Goal: Task Accomplishment & Management: Use online tool/utility

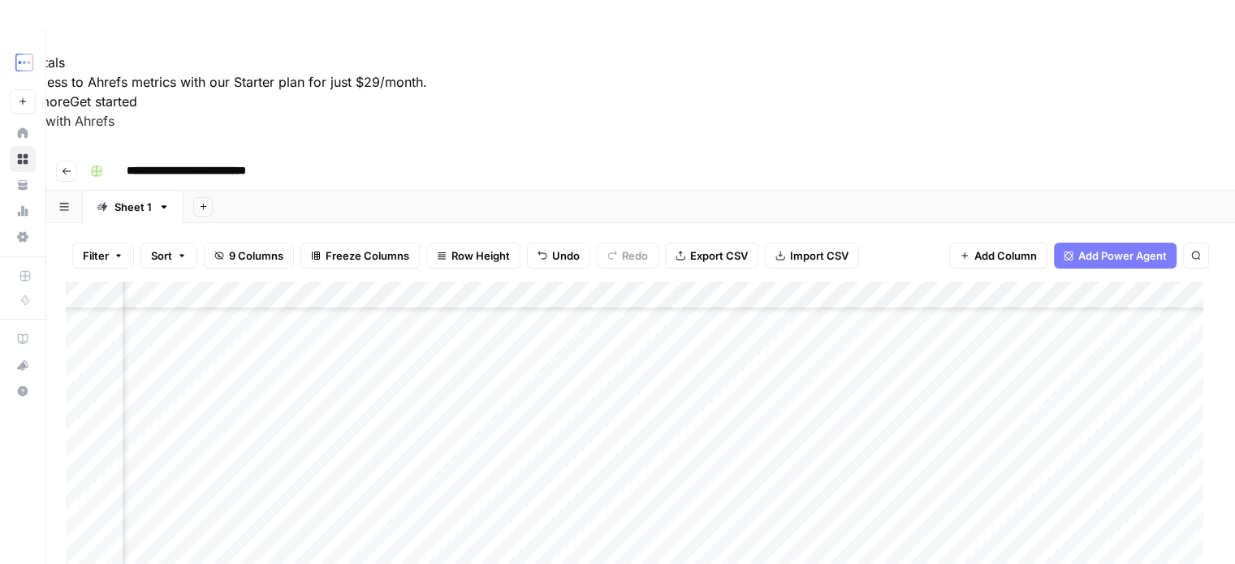
scroll to position [373, 425]
click at [1015, 400] on div "Add Column" at bounding box center [640, 473] width 1149 height 382
click at [946, 402] on div "Add Column" at bounding box center [640, 473] width 1149 height 382
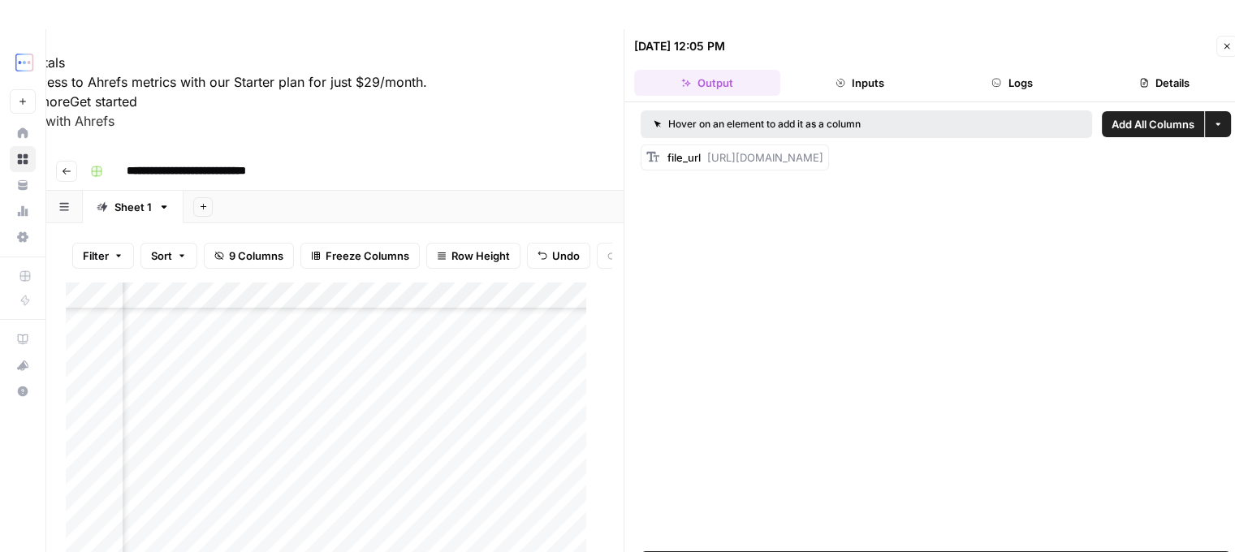
click at [1226, 50] on icon "button" at bounding box center [1227, 46] width 10 height 10
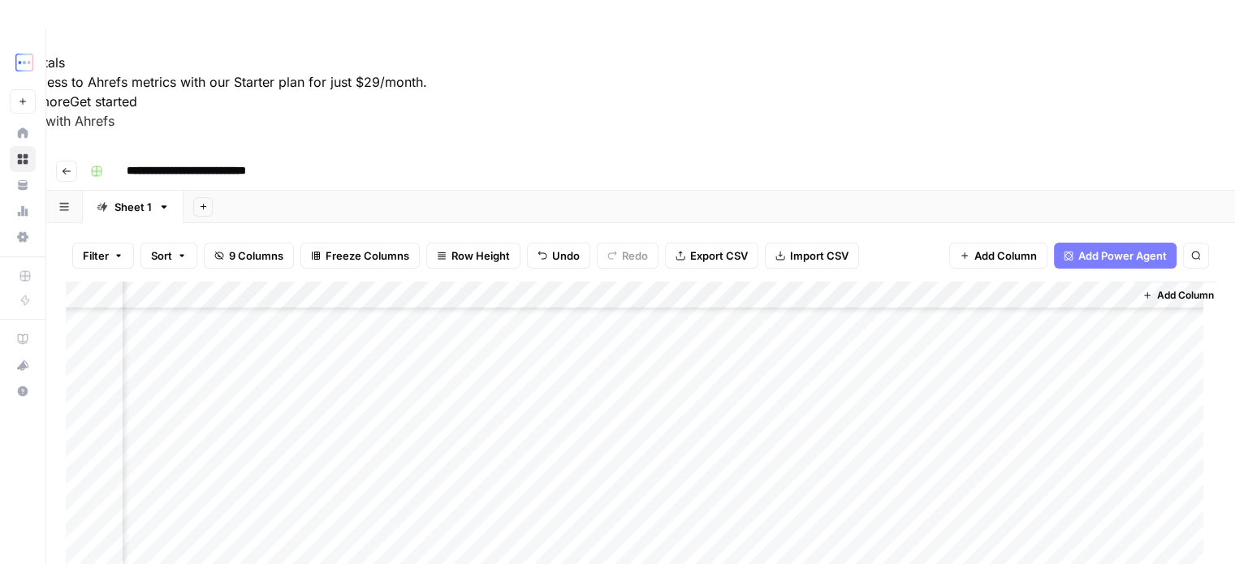
click at [925, 402] on div "Add Column" at bounding box center [640, 473] width 1149 height 382
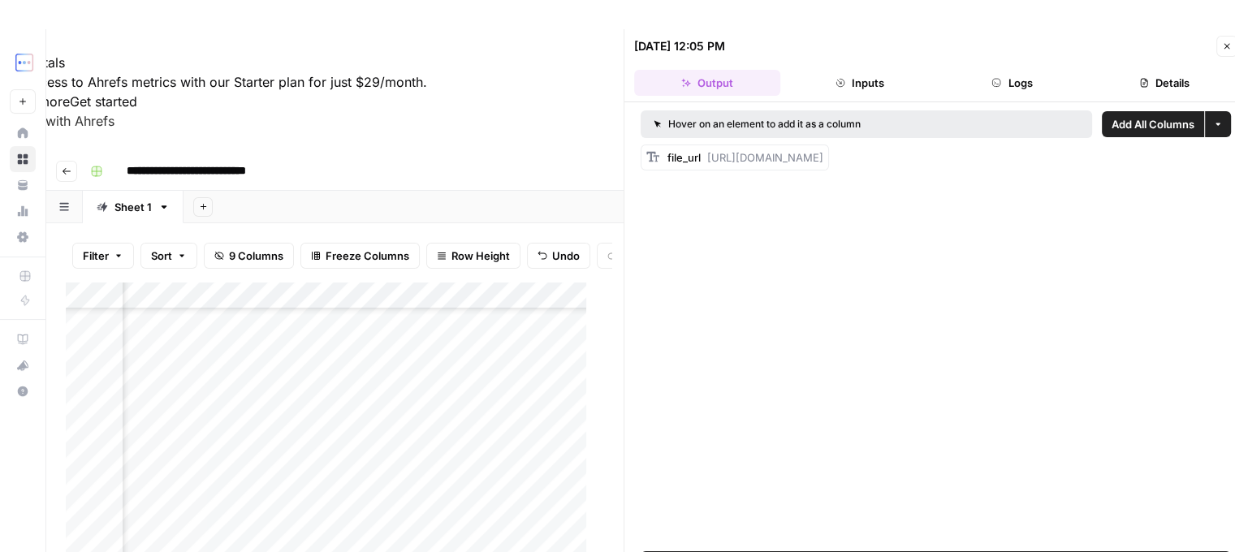
click at [1231, 46] on icon "button" at bounding box center [1227, 46] width 10 height 10
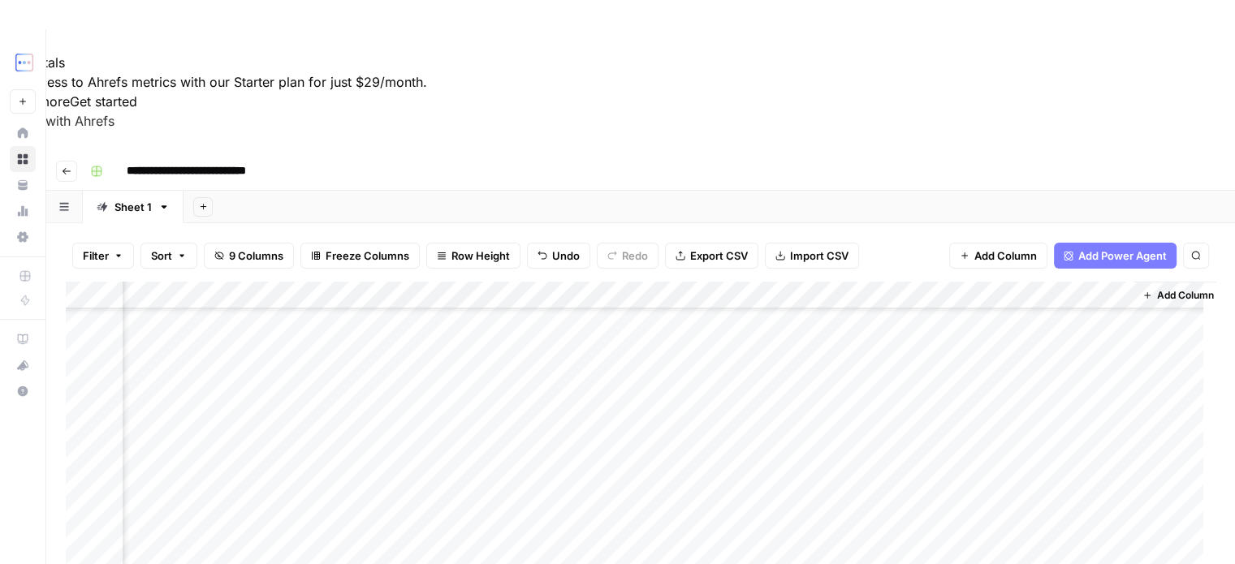
click at [1049, 406] on div "Add Column" at bounding box center [640, 473] width 1149 height 382
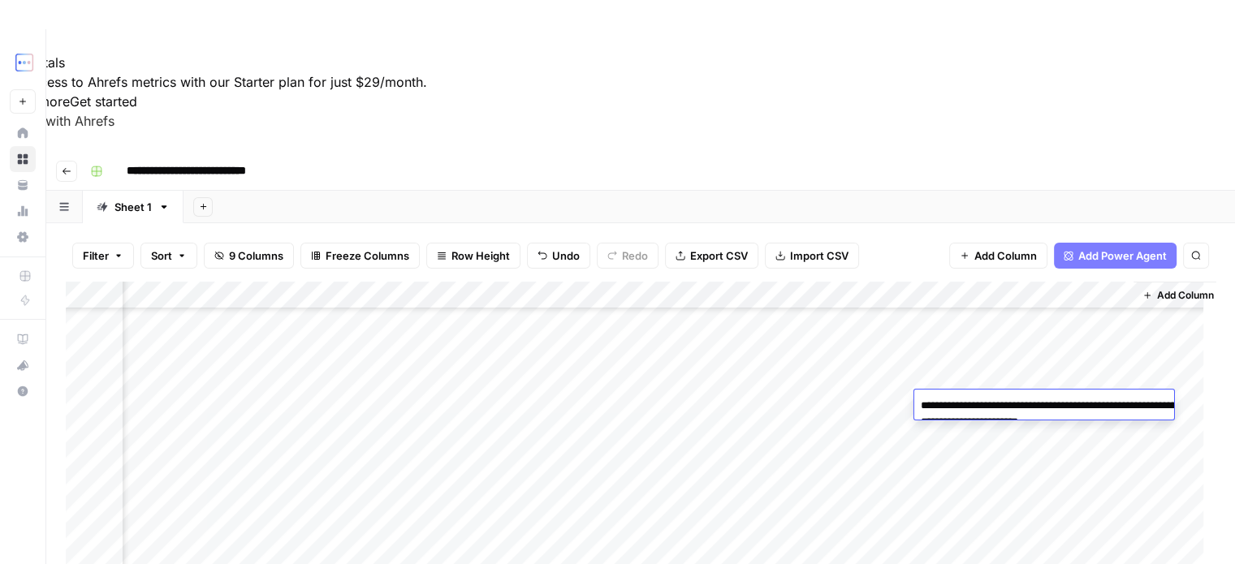
click at [977, 405] on textarea "**********" at bounding box center [1076, 414] width 325 height 39
click at [1156, 420] on textarea "**********" at bounding box center [1076, 414] width 325 height 39
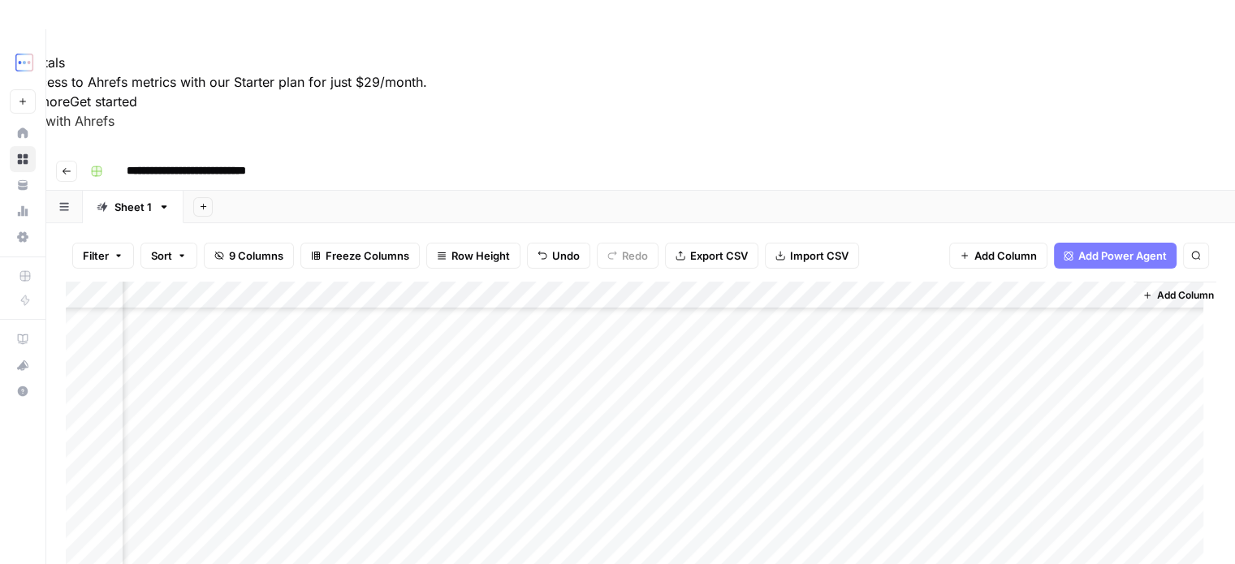
click at [1065, 375] on div "Add Column" at bounding box center [640, 473] width 1149 height 382
click at [1054, 393] on div "Add Column" at bounding box center [640, 473] width 1149 height 382
click at [367, 407] on div "Add Column" at bounding box center [640, 473] width 1149 height 382
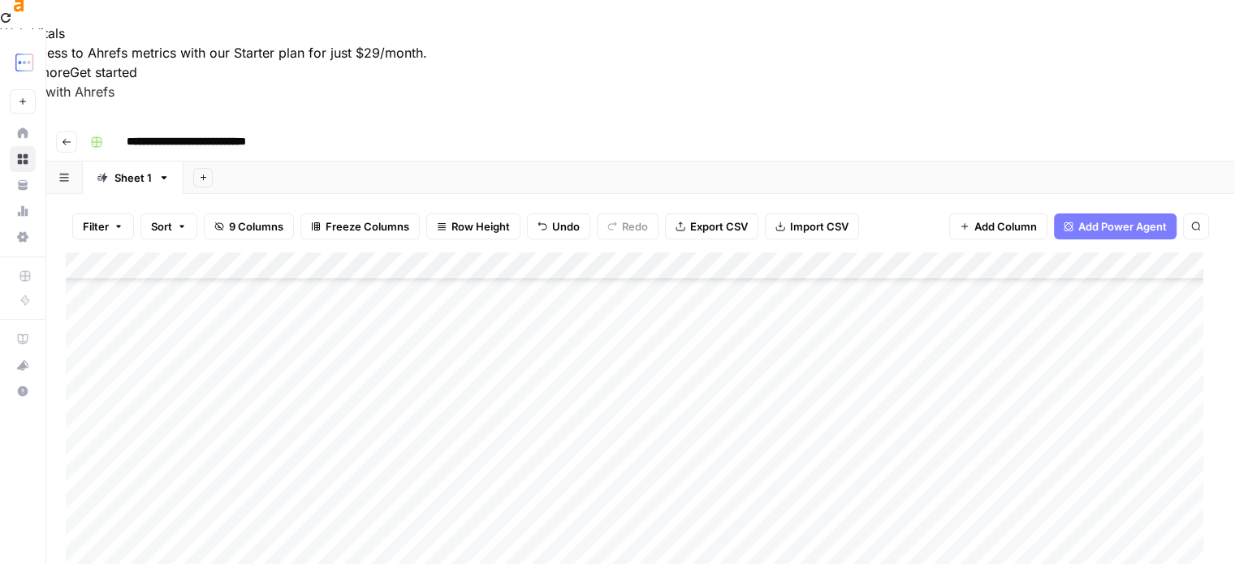
click at [334, 351] on div "Add Column" at bounding box center [640, 443] width 1149 height 382
click at [332, 322] on div "Add Column" at bounding box center [640, 443] width 1149 height 382
click at [331, 386] on div "Add Column" at bounding box center [640, 443] width 1149 height 382
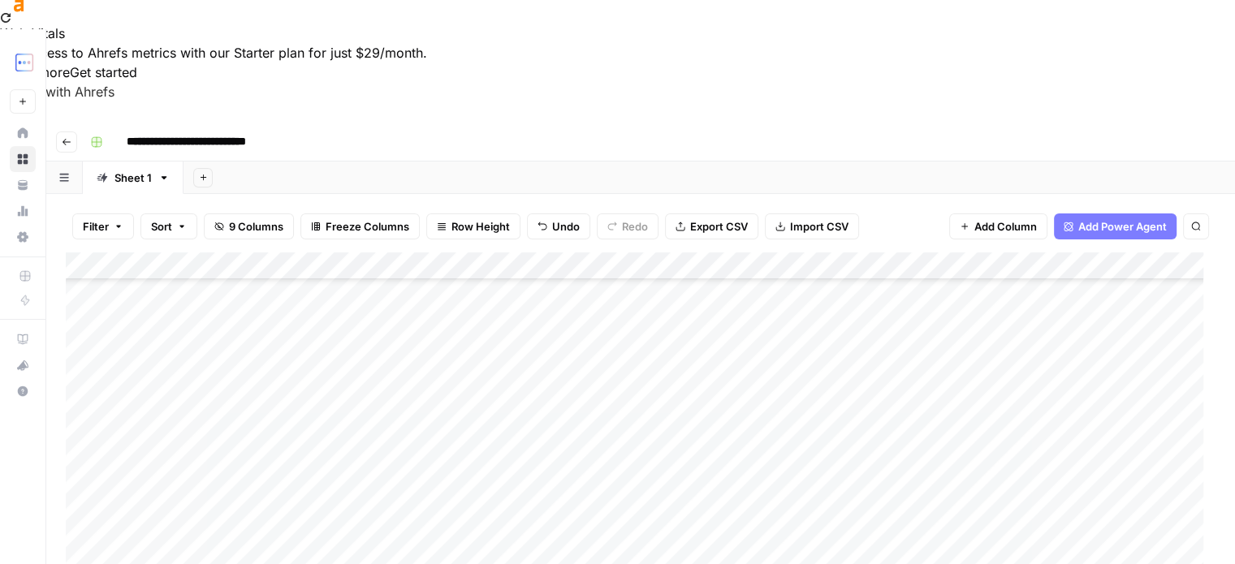
click at [335, 397] on div "Add Column" at bounding box center [640, 443] width 1149 height 382
click at [328, 367] on div "Add Column" at bounding box center [640, 443] width 1149 height 382
click at [337, 399] on div "Add Column" at bounding box center [640, 443] width 1149 height 382
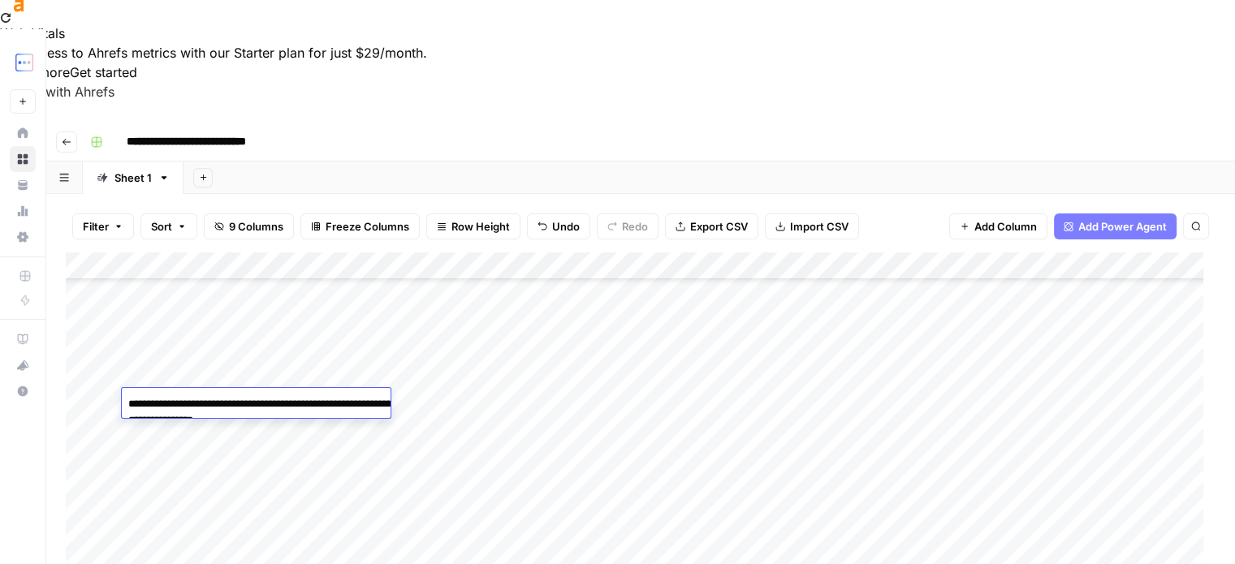
click at [331, 370] on div "Add Column" at bounding box center [640, 443] width 1149 height 382
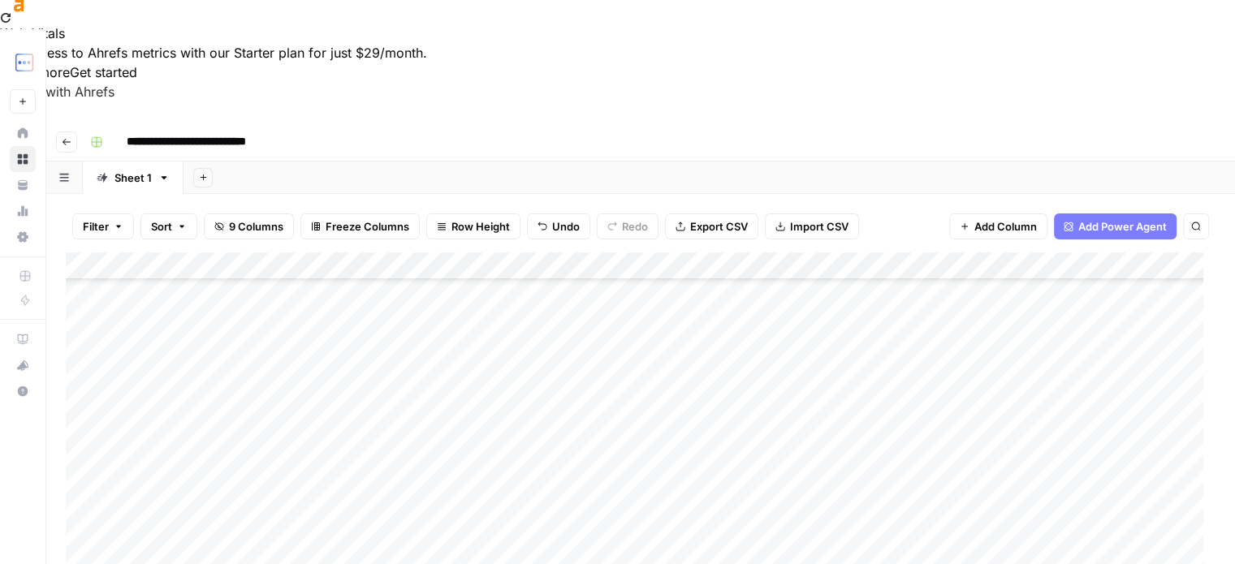
click at [337, 392] on div "Add Column" at bounding box center [640, 443] width 1149 height 382
click at [376, 426] on div "Add Column" at bounding box center [640, 443] width 1149 height 382
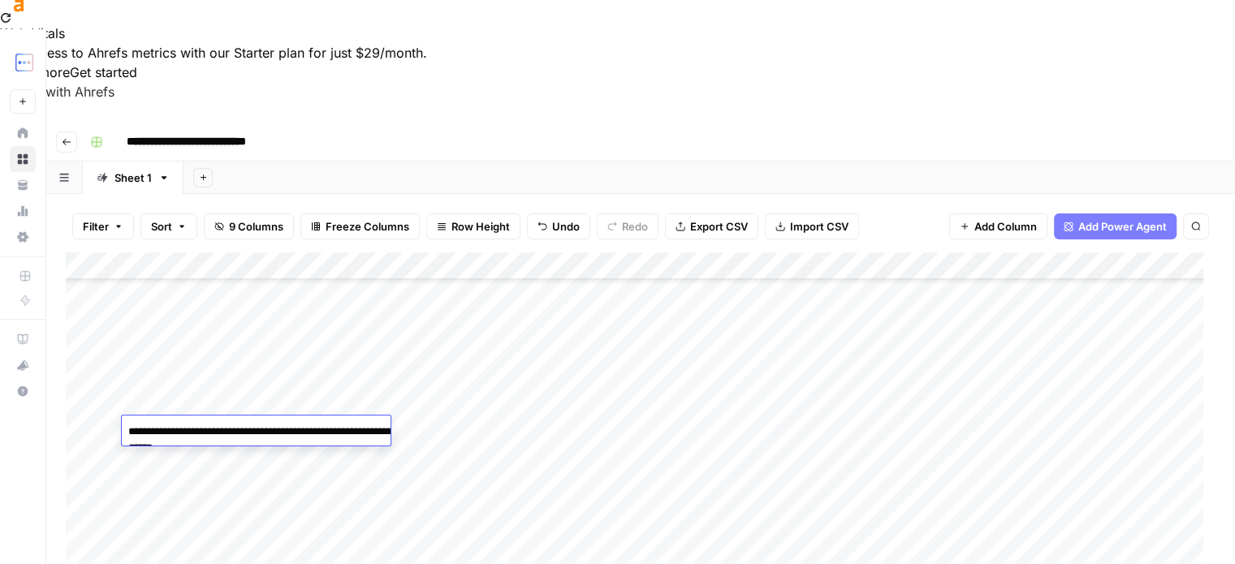
click at [347, 405] on div "Add Column" at bounding box center [640, 443] width 1149 height 382
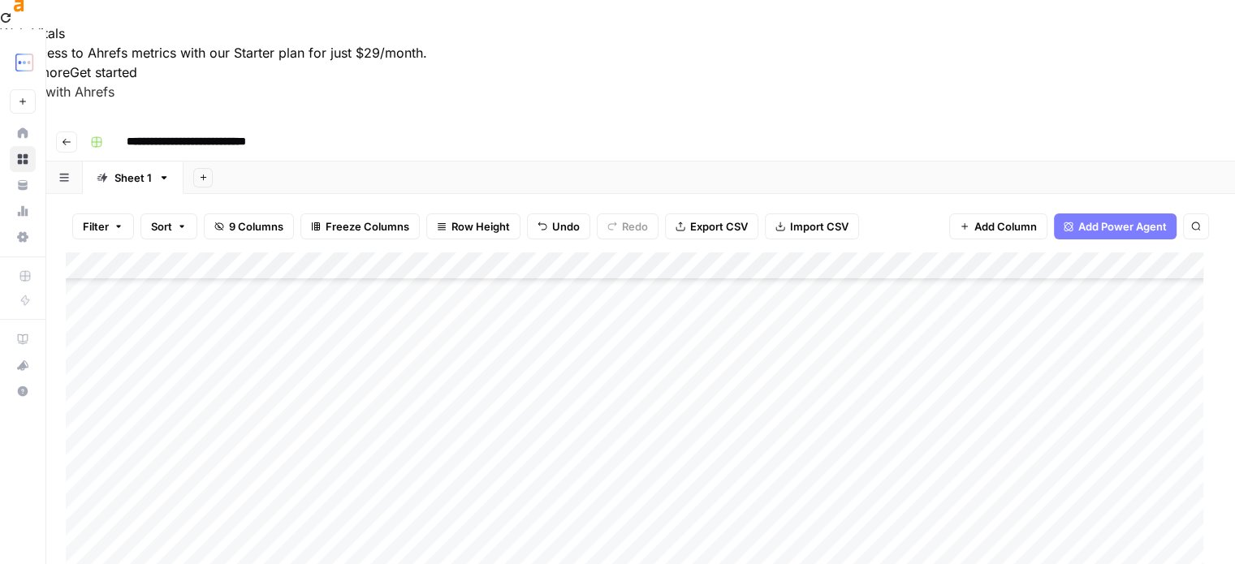
click at [348, 454] on div "Add Column" at bounding box center [640, 443] width 1149 height 382
click at [341, 437] on div "Add Column" at bounding box center [640, 443] width 1149 height 382
click at [347, 370] on div "Add Column" at bounding box center [640, 443] width 1149 height 382
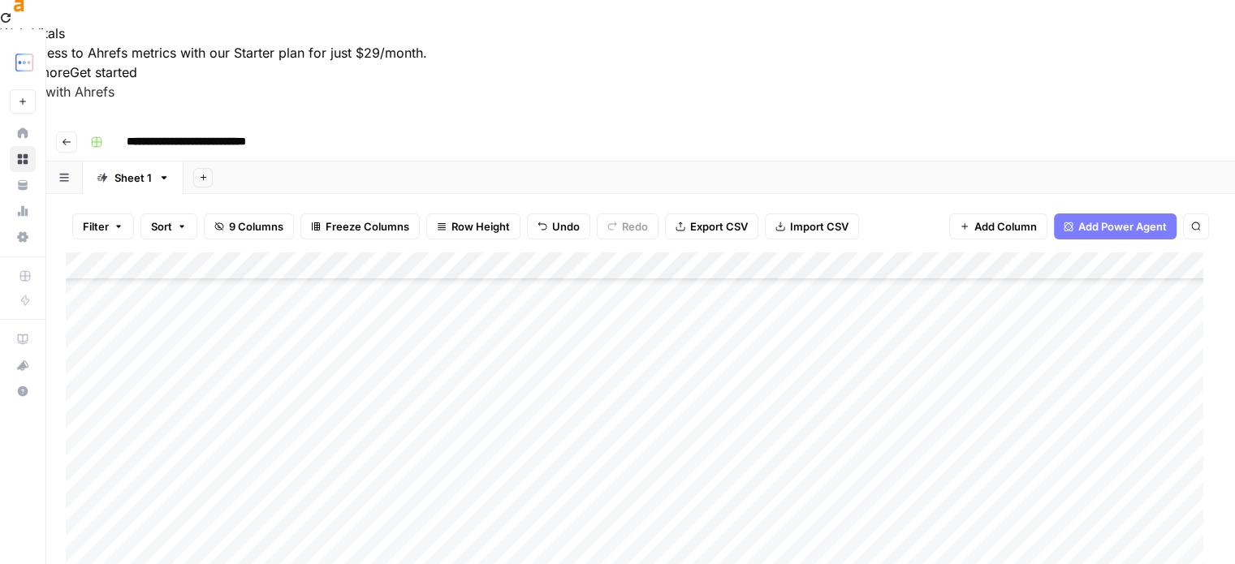
click at [347, 370] on div "Add Column" at bounding box center [640, 443] width 1149 height 382
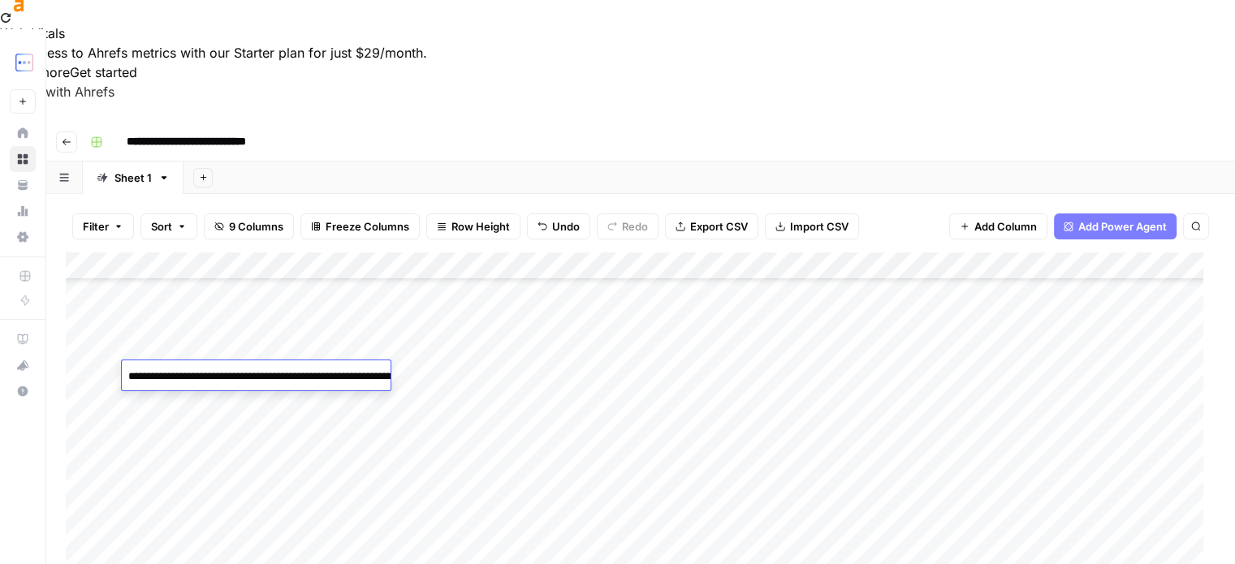
click at [347, 370] on textarea "**********" at bounding box center [284, 384] width 325 height 39
drag, startPoint x: 312, startPoint y: 375, endPoint x: 299, endPoint y: 389, distance: 19.0
click at [299, 389] on textarea "**********" at bounding box center [284, 384] width 325 height 39
